Goal: Check status: Check status

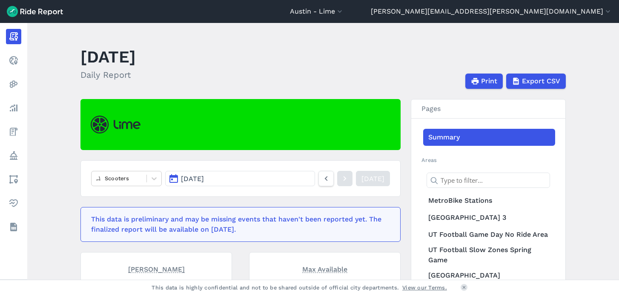
click at [374, 181] on link "[DATE]" at bounding box center [373, 178] width 34 height 15
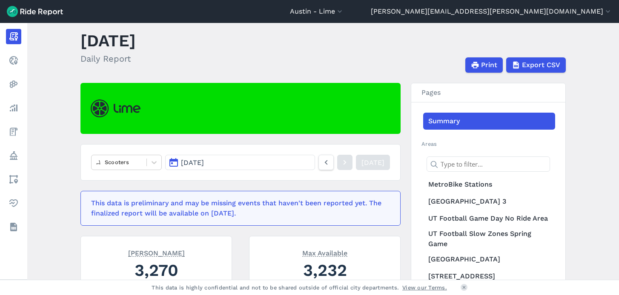
scroll to position [14, 0]
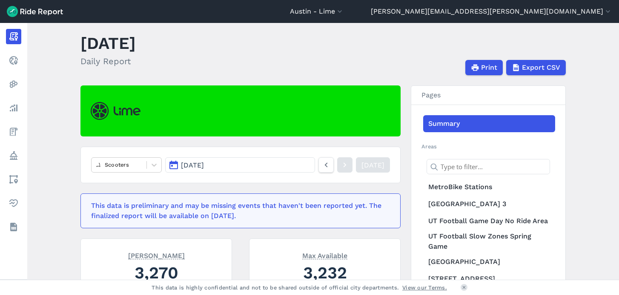
click at [367, 169] on link "[DATE]" at bounding box center [373, 165] width 34 height 15
click at [366, 171] on link "[DATE]" at bounding box center [373, 165] width 34 height 15
drag, startPoint x: 197, startPoint y: 85, endPoint x: 186, endPoint y: 71, distance: 17.0
click at [186, 71] on main "[DATE] Daily Report Print Export CSV Scooters [DATE] [DATE] This data is prelim…" at bounding box center [323, 151] width 592 height 257
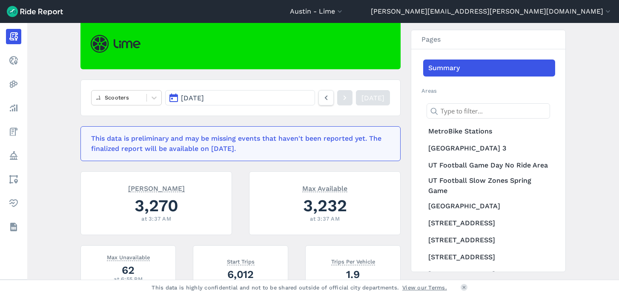
scroll to position [86, 0]
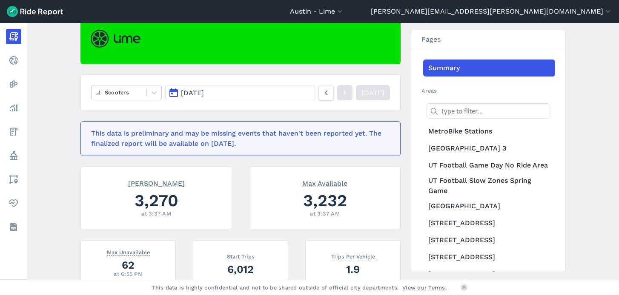
click at [114, 104] on nav "Scooters [DATE] [DATE]" at bounding box center [240, 93] width 320 height 37
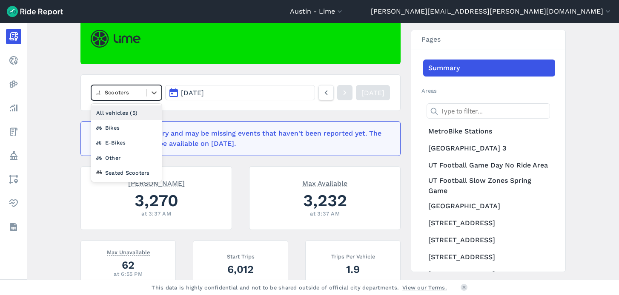
click at [123, 92] on div at bounding box center [119, 93] width 46 height 10
click at [116, 115] on div "All vehicles (5)" at bounding box center [126, 113] width 71 height 15
